Goal: Task Accomplishment & Management: Use online tool/utility

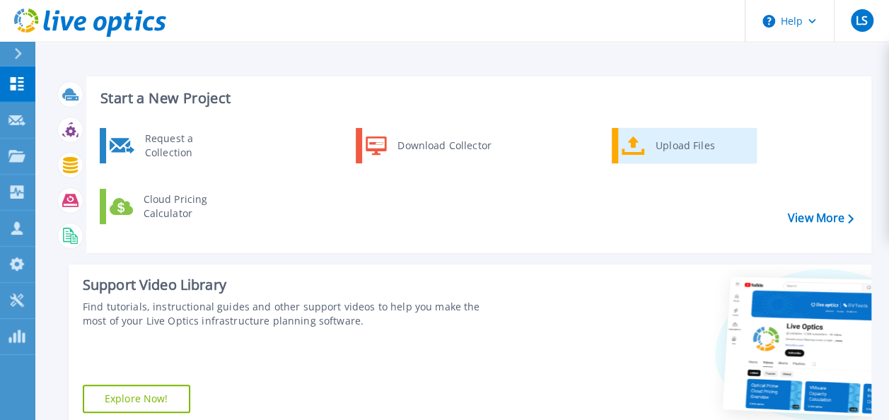
click at [658, 144] on div "Upload Files" at bounding box center [701, 146] width 105 height 28
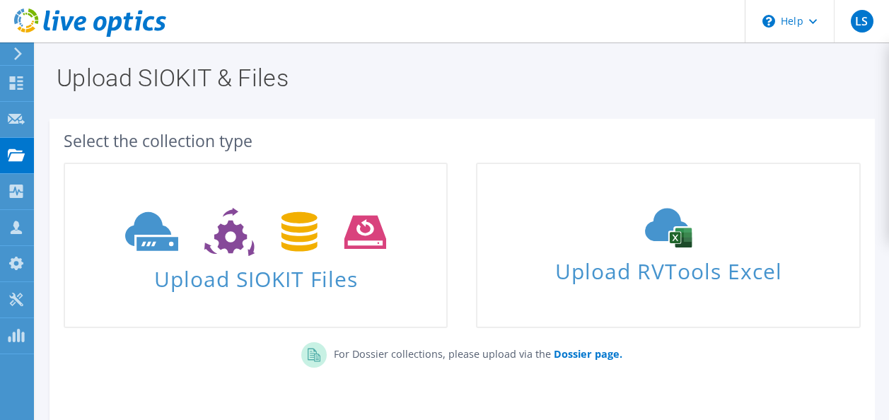
scroll to position [48, 0]
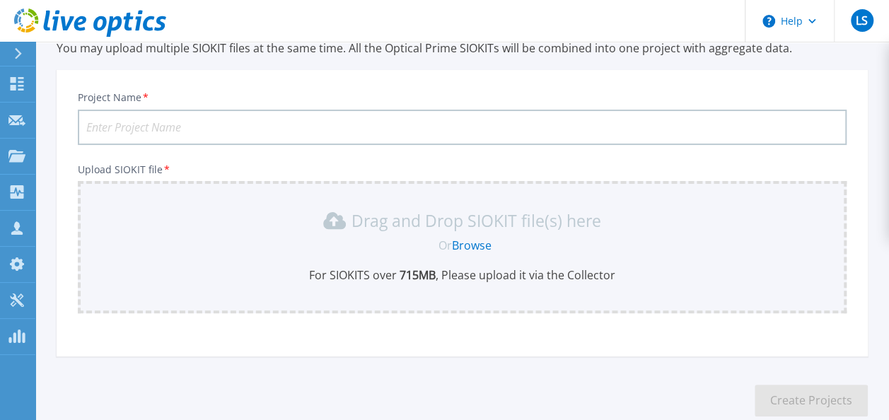
scroll to position [143, 0]
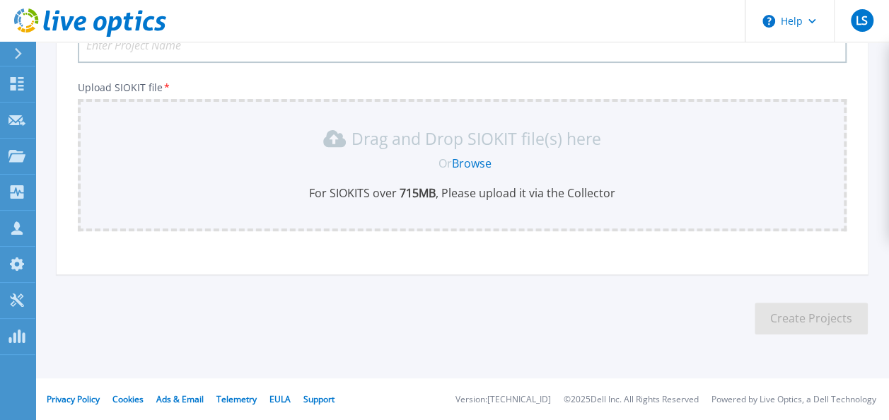
click at [468, 163] on link "Browse" at bounding box center [472, 164] width 40 height 16
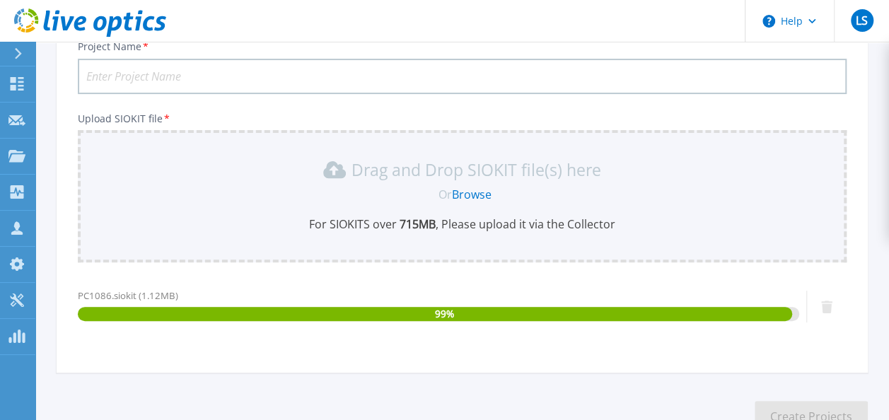
scroll to position [106, 0]
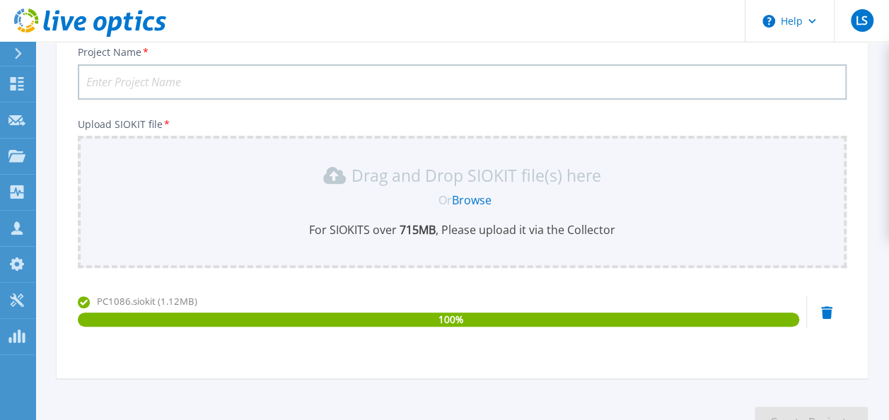
click at [282, 86] on input "Project Name *" at bounding box center [462, 81] width 769 height 35
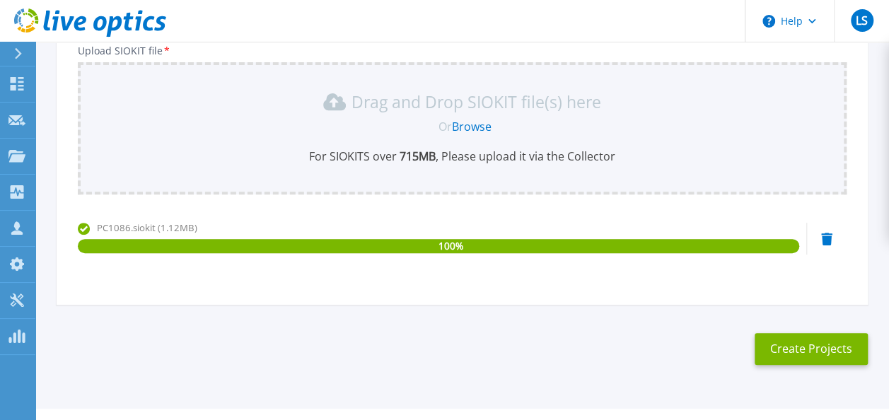
scroll to position [180, 0]
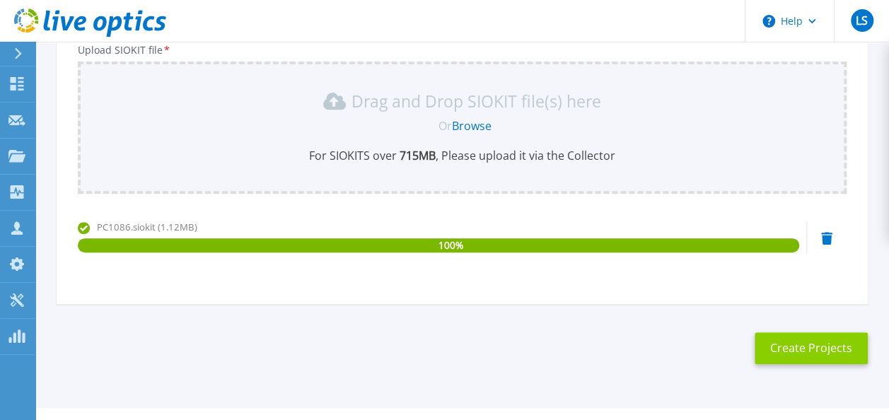
type input "Wheels India Optical Prime"
click at [787, 355] on button "Create Projects" at bounding box center [811, 349] width 113 height 32
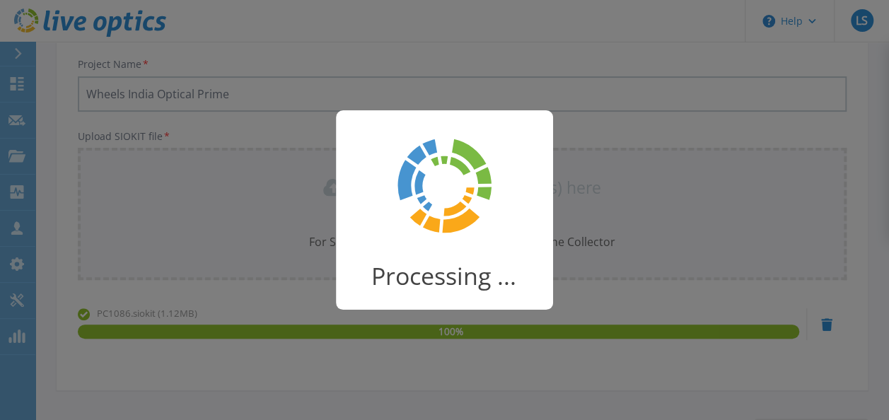
scroll to position [93, 0]
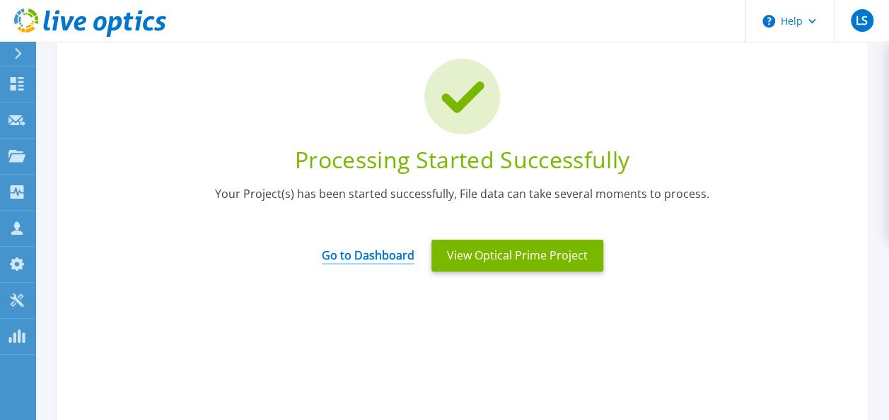
click at [381, 253] on link "Go to Dashboard" at bounding box center [368, 251] width 93 height 28
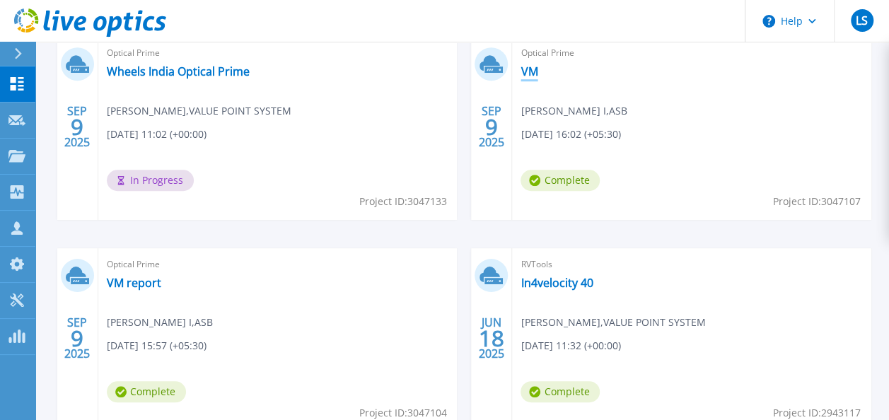
scroll to position [423, 0]
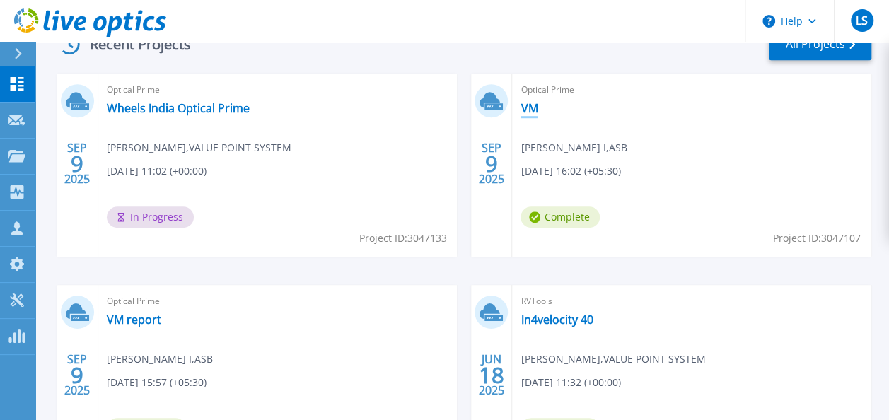
click at [529, 112] on link "VM" at bounding box center [529, 108] width 17 height 14
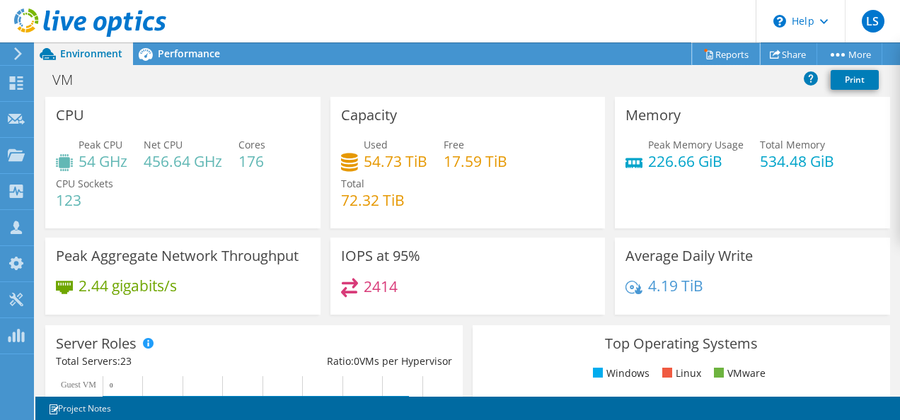
click at [714, 49] on link "Reports" at bounding box center [726, 54] width 68 height 22
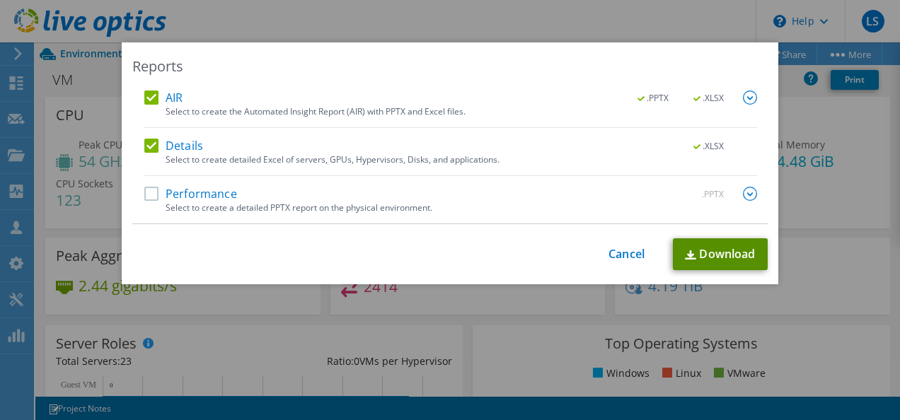
click at [719, 260] on link "Download" at bounding box center [720, 254] width 95 height 32
